Goal: Find specific page/section: Find specific page/section

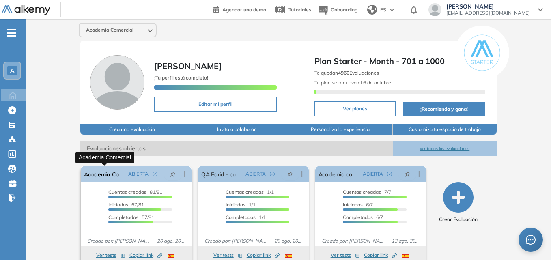
click at [101, 174] on link "Academia Comercial" at bounding box center [104, 174] width 41 height 16
